Goal: Task Accomplishment & Management: Complete application form

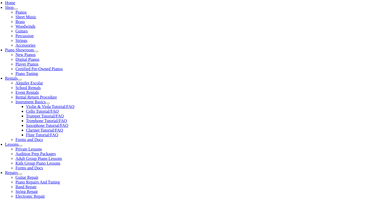
scroll to position [114, 0]
type input "fug"
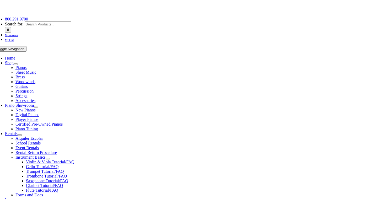
scroll to position [58, 0]
